Goal: Book appointment/travel/reservation

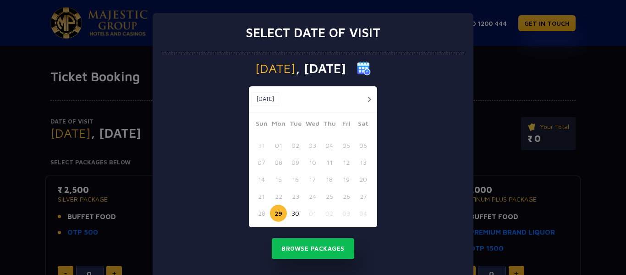
click at [275, 100] on button "[DATE]" at bounding box center [265, 99] width 28 height 14
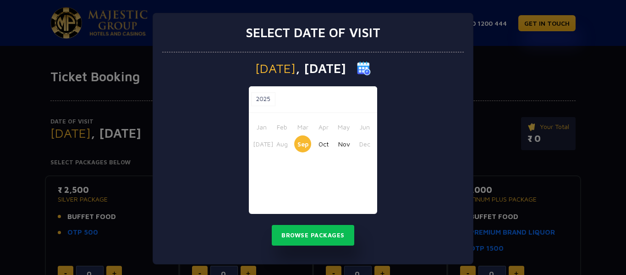
click at [311, 140] on div "[DATE] Aug Sep Oct Nov Dec" at bounding box center [313, 143] width 120 height 17
click at [317, 144] on button "Oct" at bounding box center [323, 143] width 17 height 17
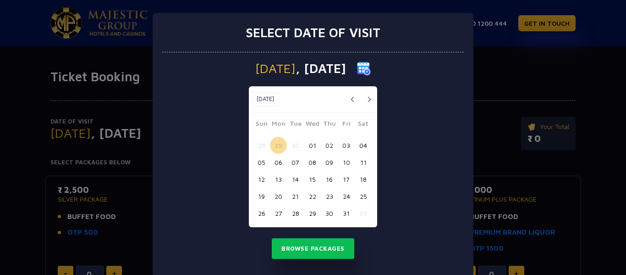
click at [327, 193] on button "23" at bounding box center [329, 195] width 17 height 17
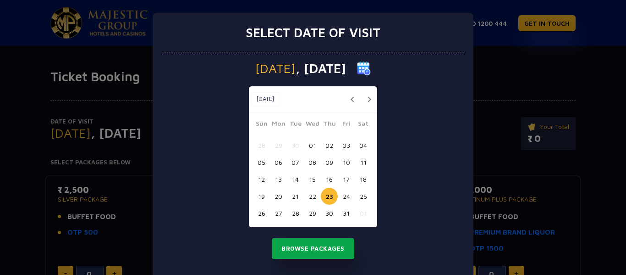
click at [324, 245] on button "Browse Packages" at bounding box center [313, 248] width 82 height 21
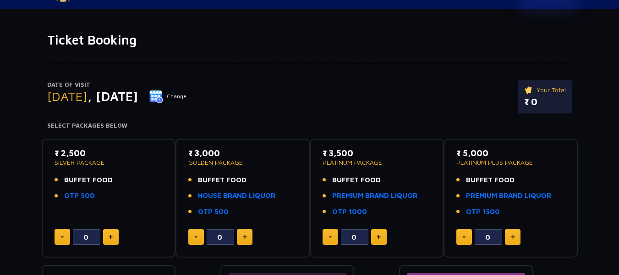
scroll to position [37, 0]
click at [85, 194] on link "OTP 500" at bounding box center [79, 195] width 31 height 11
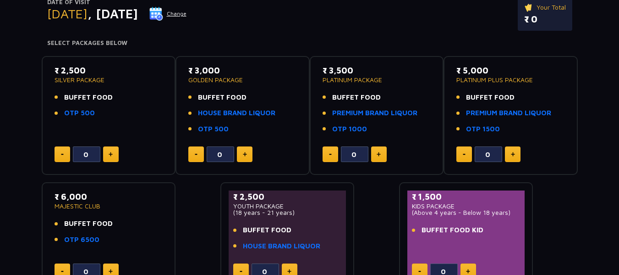
scroll to position [120, 0]
